Goal: Use online tool/utility: Utilize a website feature to perform a specific function

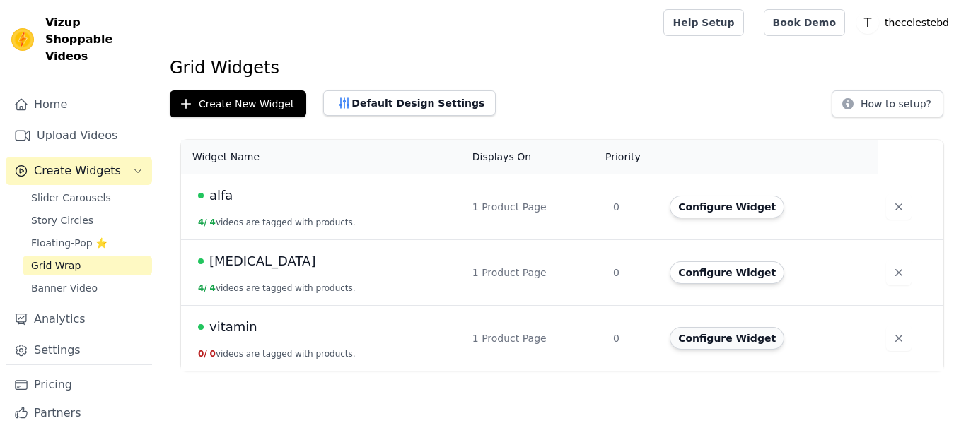
click at [750, 337] on button "Configure Widget" at bounding box center [727, 338] width 115 height 23
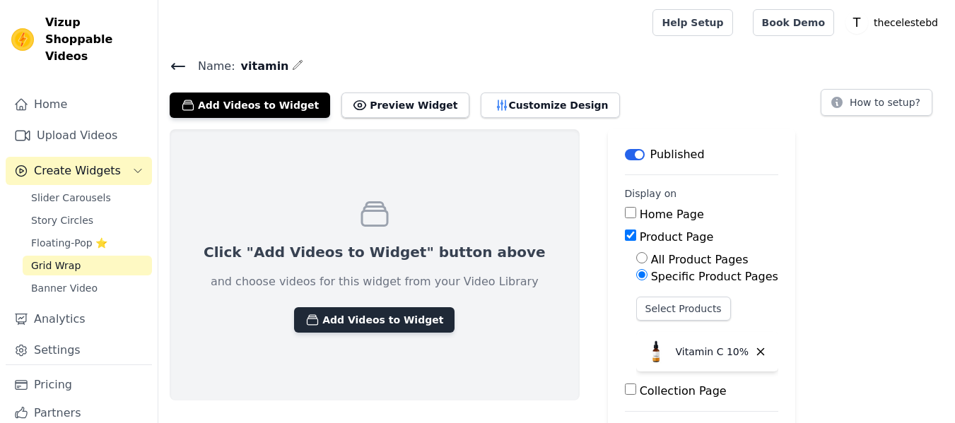
click at [354, 320] on button "Add Videos to Widget" at bounding box center [374, 320] width 160 height 25
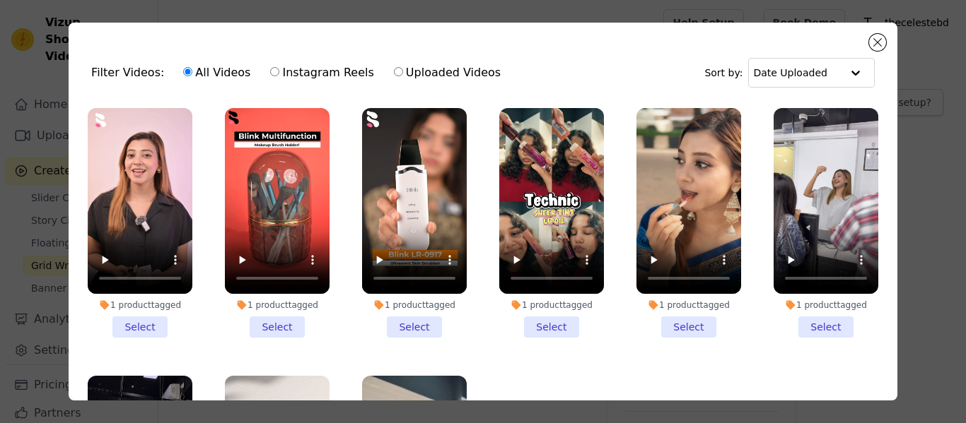
click at [269, 317] on li "1 product tagged Select" at bounding box center [277, 223] width 105 height 230
click at [0, 0] on input "1 product tagged Select" at bounding box center [0, 0] width 0 height 0
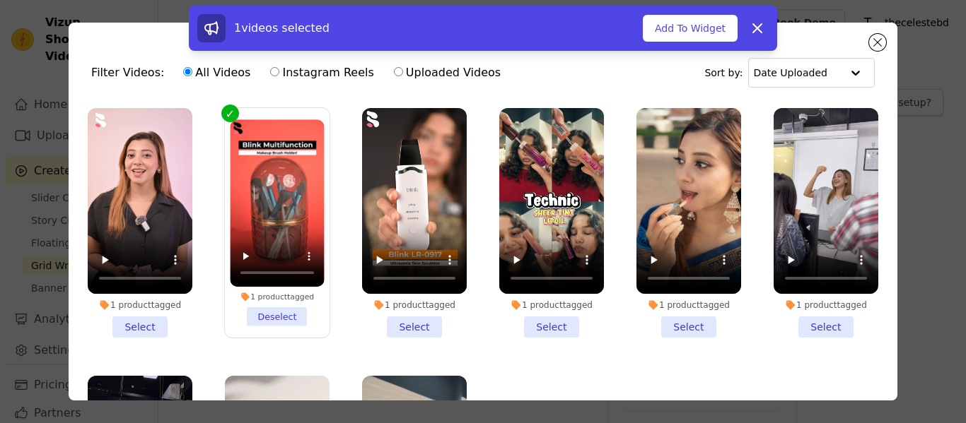
click at [433, 317] on li "1 product tagged Select" at bounding box center [414, 223] width 105 height 230
click at [0, 0] on input "1 product tagged Select" at bounding box center [0, 0] width 0 height 0
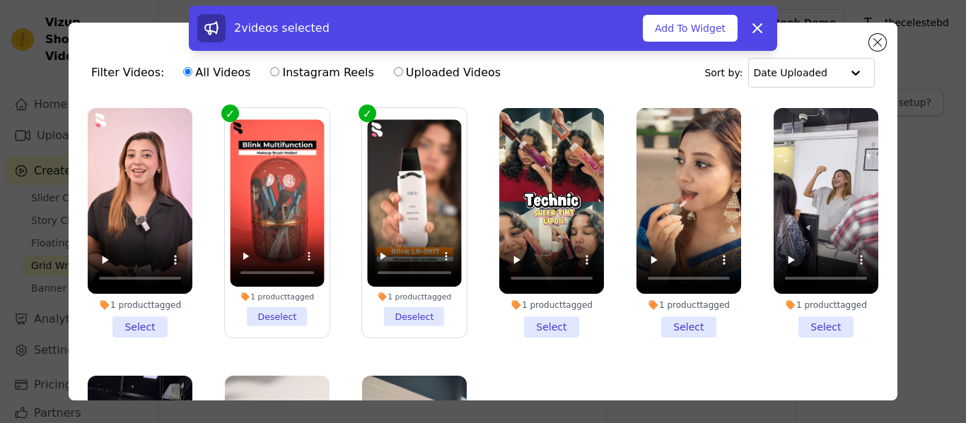
click at [525, 323] on li "1 product tagged Select" at bounding box center [551, 223] width 105 height 230
click at [0, 0] on input "1 product tagged Select" at bounding box center [0, 0] width 0 height 0
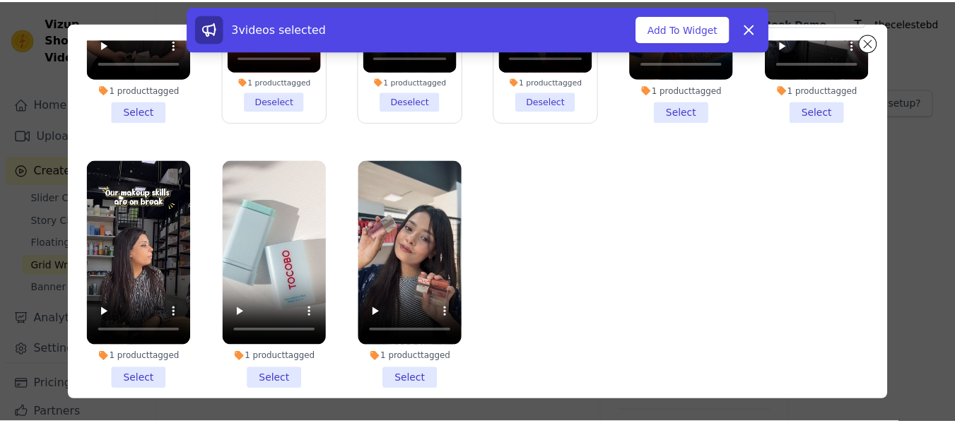
scroll to position [123, 0]
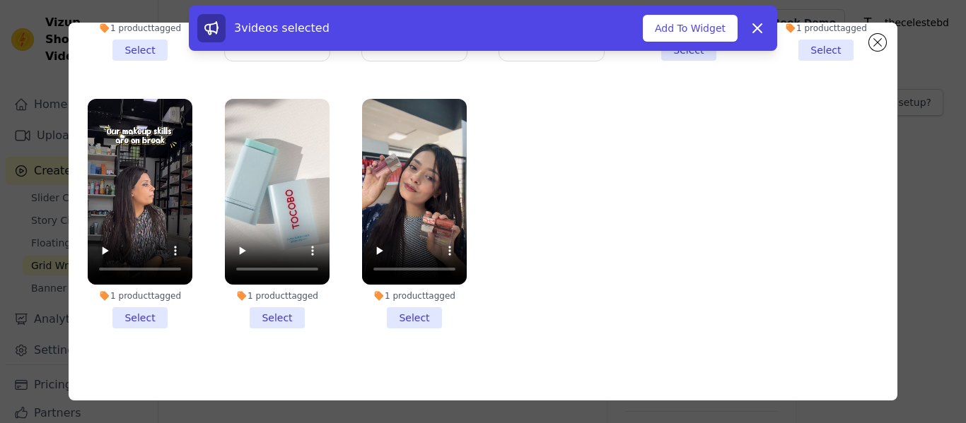
click at [401, 309] on li "1 product tagged Select" at bounding box center [414, 214] width 105 height 230
click at [0, 0] on input "1 product tagged Select" at bounding box center [0, 0] width 0 height 0
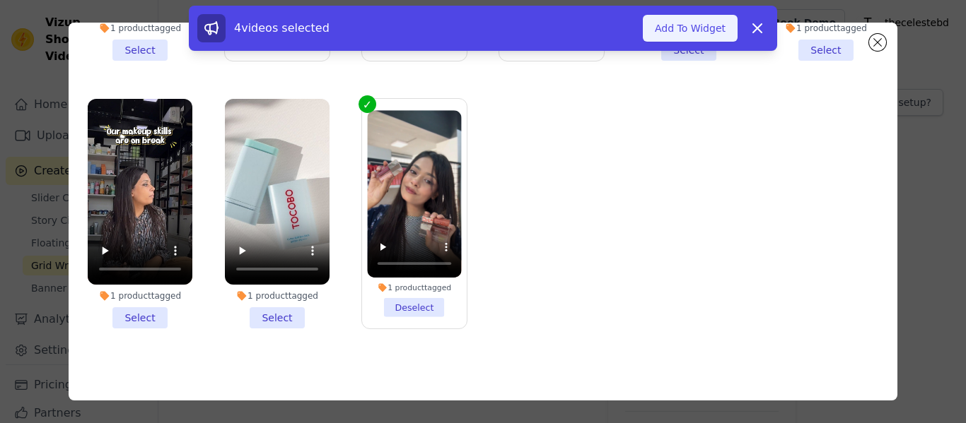
click at [703, 31] on button "Add To Widget" at bounding box center [690, 28] width 95 height 27
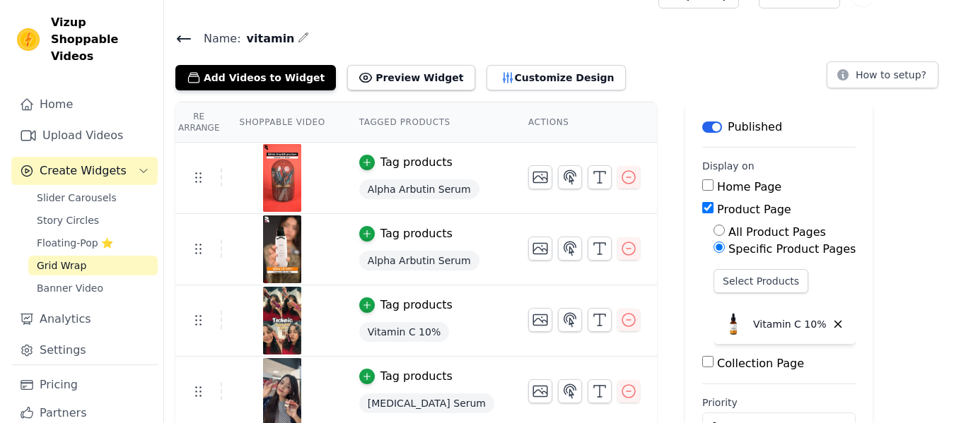
scroll to position [0, 0]
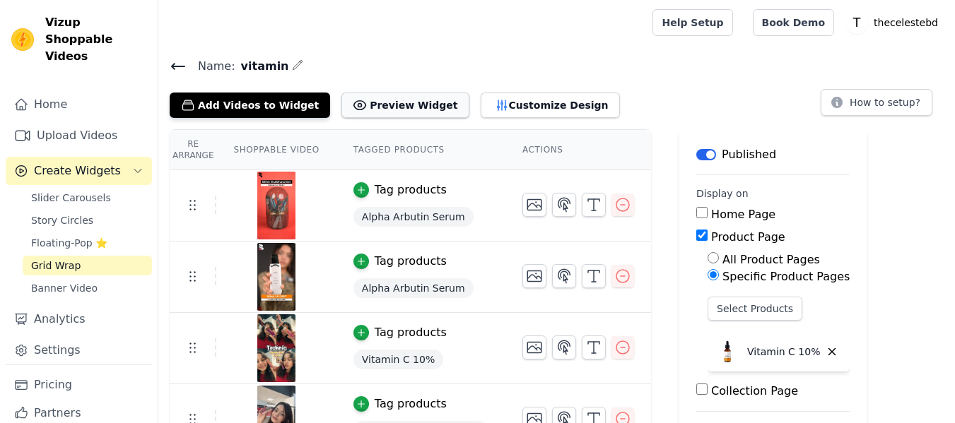
click at [361, 110] on button "Preview Widget" at bounding box center [404, 105] width 127 height 25
click at [523, 94] on button "Customize Design" at bounding box center [550, 105] width 139 height 25
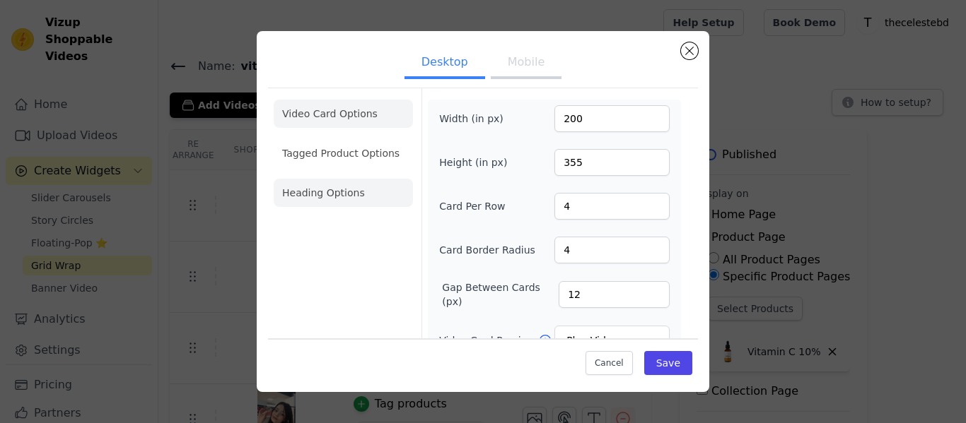
click at [344, 183] on li "Heading Options" at bounding box center [343, 193] width 139 height 28
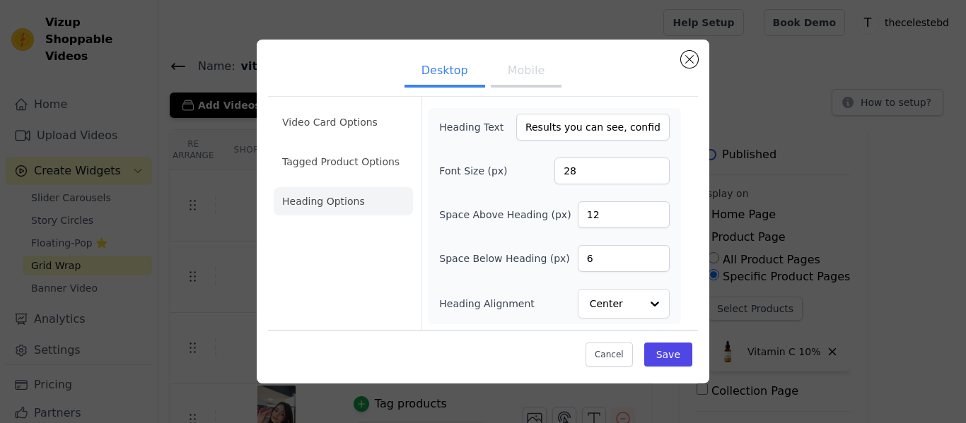
click at [527, 76] on button "Mobile" at bounding box center [526, 72] width 71 height 31
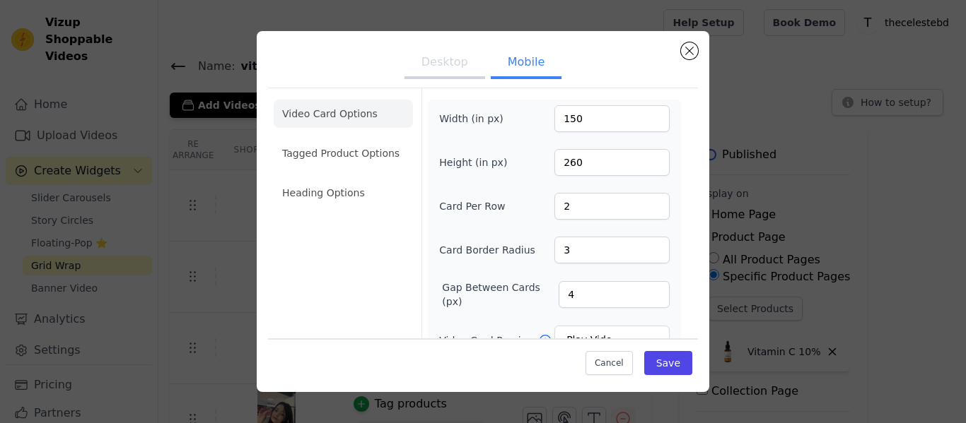
click at [396, 76] on ul "Desktop Mobile" at bounding box center [483, 63] width 430 height 42
click at [439, 64] on button "Desktop" at bounding box center [444, 63] width 81 height 31
click at [609, 358] on button "Cancel" at bounding box center [608, 363] width 47 height 24
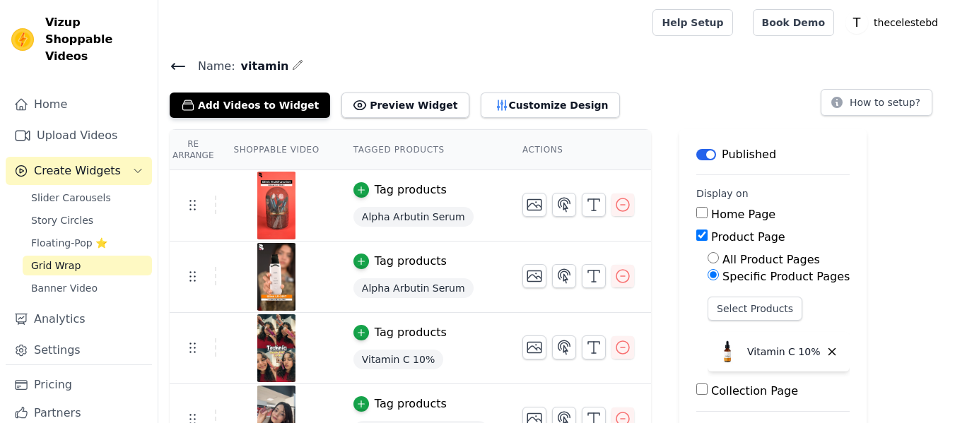
click at [174, 62] on icon at bounding box center [178, 66] width 17 height 17
